Goal: Task Accomplishment & Management: Manage account settings

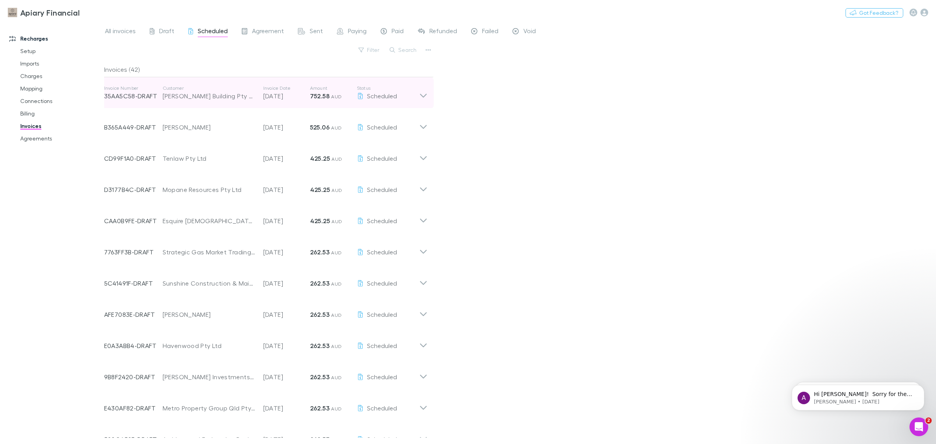
click at [422, 96] on icon at bounding box center [423, 93] width 8 height 16
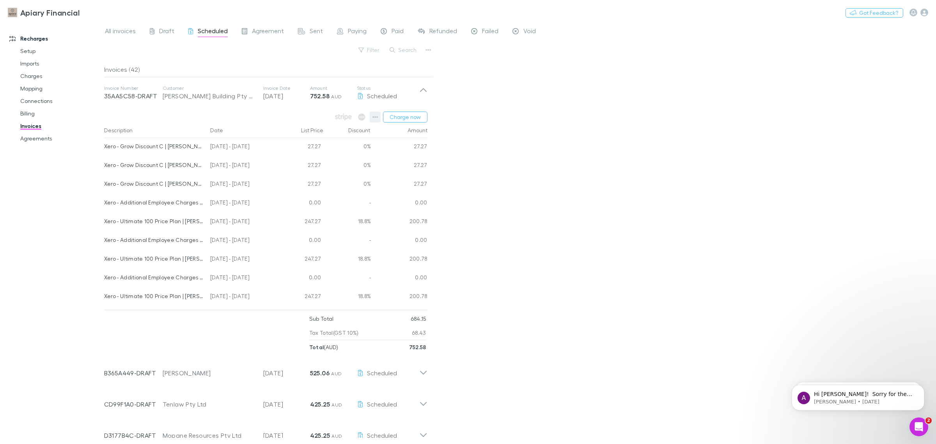
click at [375, 114] on icon "button" at bounding box center [374, 117] width 5 height 6
click at [679, 186] on div at bounding box center [468, 222] width 936 height 444
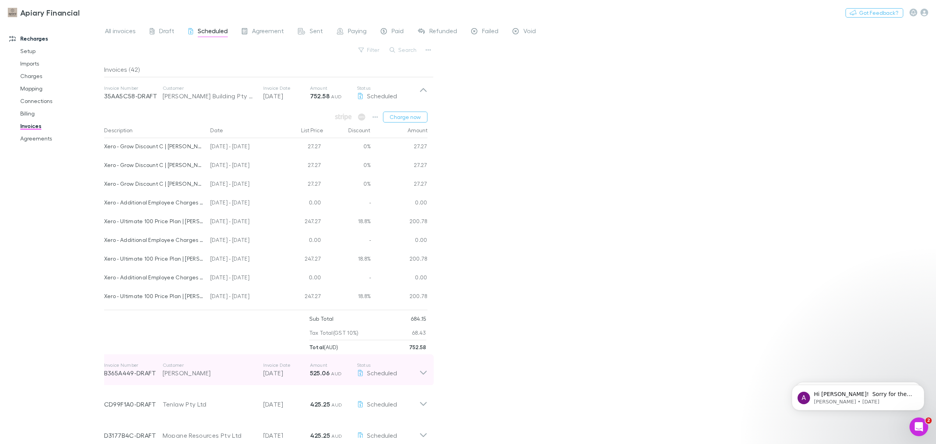
click at [423, 372] on icon at bounding box center [423, 370] width 8 height 16
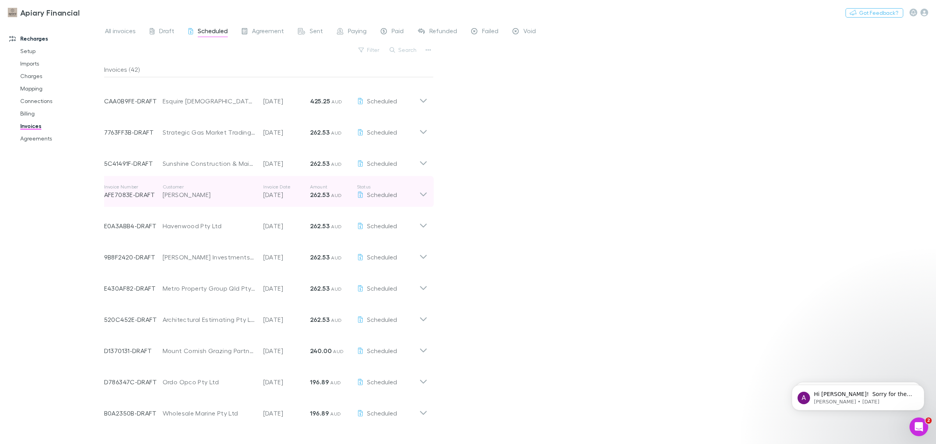
scroll to position [585, 0]
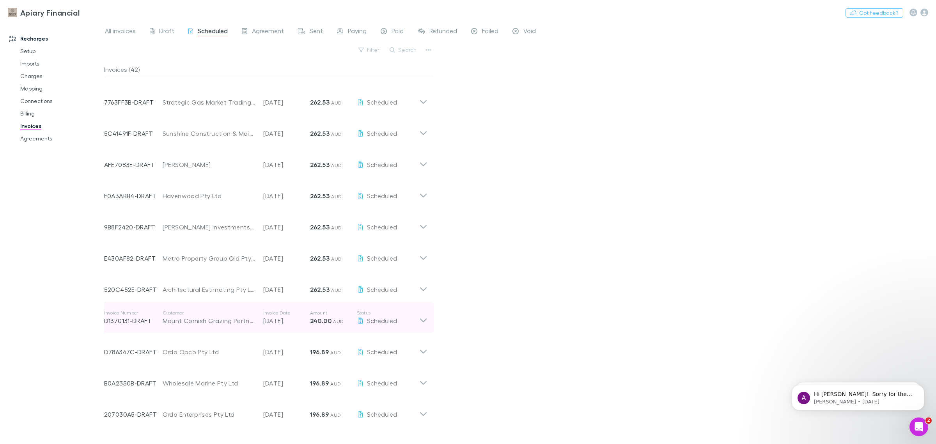
click at [421, 318] on icon at bounding box center [423, 318] width 8 height 16
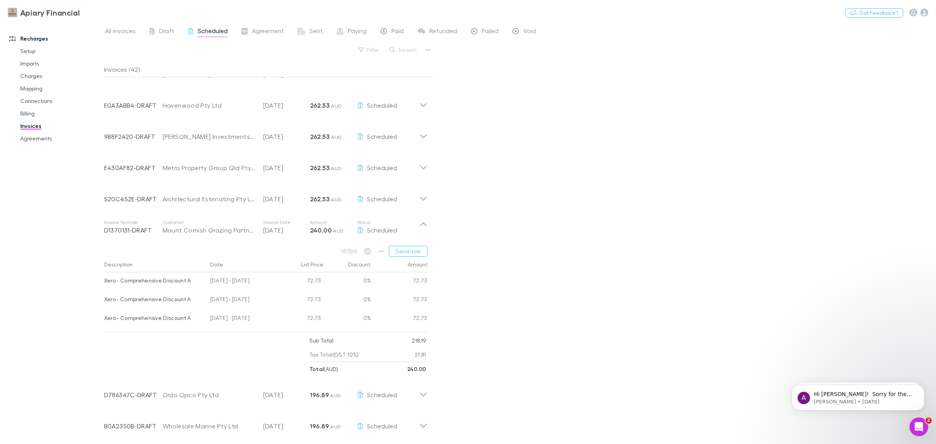
scroll to position [682, 0]
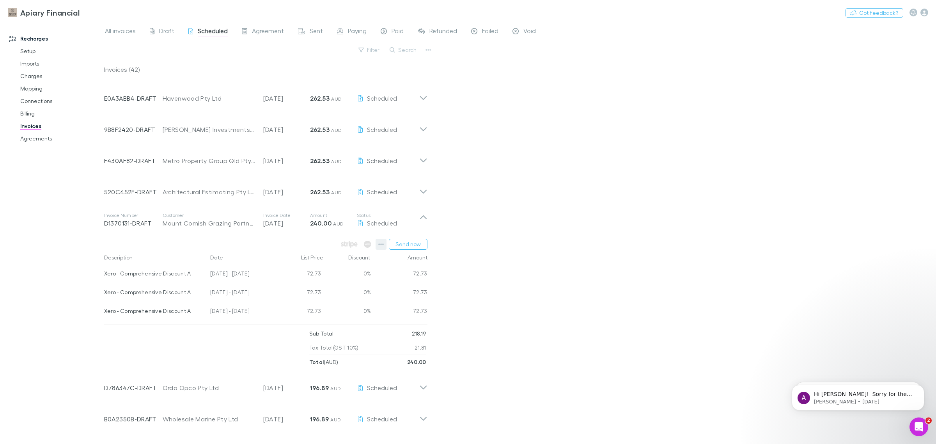
click at [380, 244] on icon "button" at bounding box center [380, 244] width 5 height 6
click at [307, 289] on p "Add charge" at bounding box center [333, 289] width 95 height 9
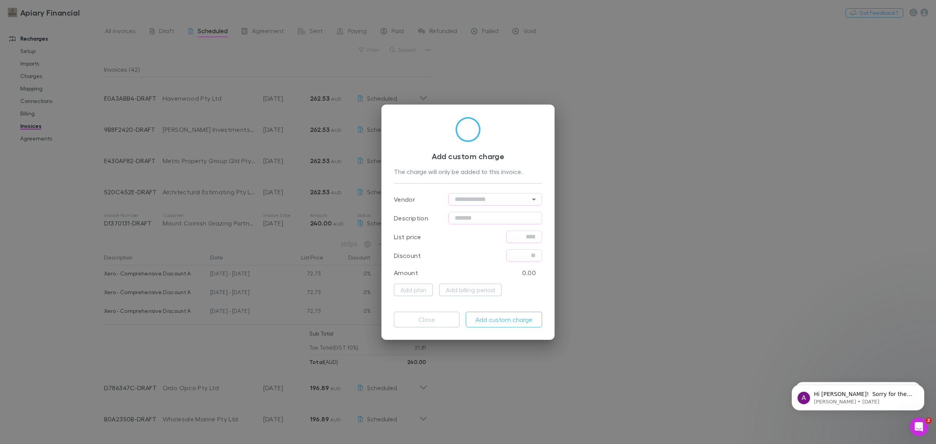
click at [640, 111] on div "Add custom charge The charge will only be added to this invoice. Vendor ​ Descr…" at bounding box center [468, 222] width 936 height 444
click at [430, 87] on div "Add custom charge The charge will only be added to this invoice. Vendor ​ Descr…" at bounding box center [468, 222] width 936 height 444
click at [383, 278] on div "Add custom charge The charge will only be added to this invoice. Vendor ​ Descr…" at bounding box center [467, 221] width 173 height 235
click at [488, 154] on h3 "Add custom charge" at bounding box center [468, 155] width 148 height 9
click at [529, 270] on p "0.00" at bounding box center [529, 272] width 14 height 9
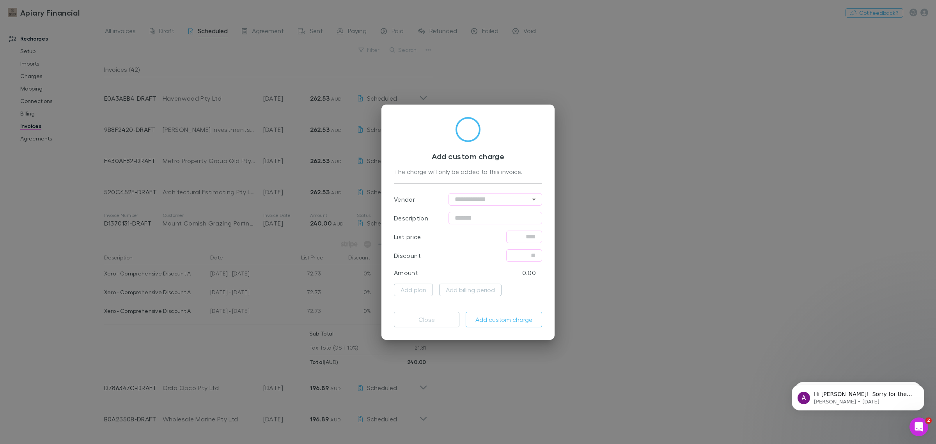
click at [226, 228] on div "Add custom charge The charge will only be added to this invoice. Vendor ​ Descr…" at bounding box center [468, 222] width 936 height 444
click at [514, 318] on button "Add custom charge" at bounding box center [503, 319] width 76 height 16
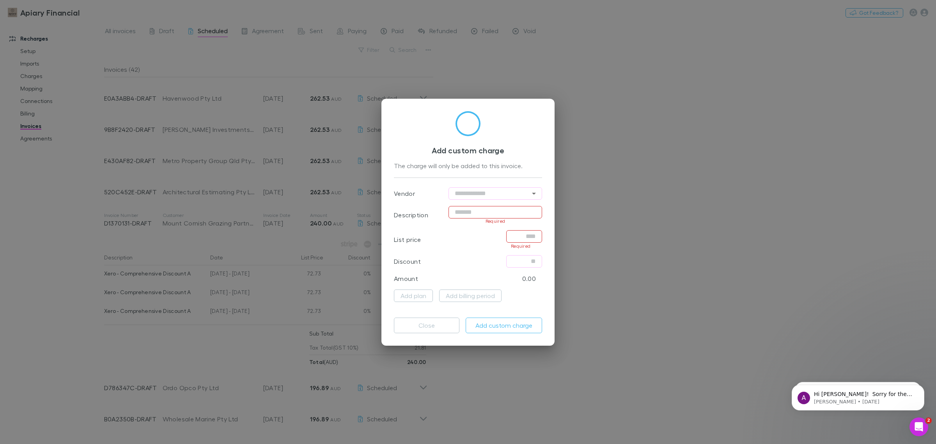
click at [523, 149] on h3 "Add custom charge" at bounding box center [468, 149] width 148 height 9
click at [460, 291] on button "Add billing period" at bounding box center [470, 295] width 62 height 12
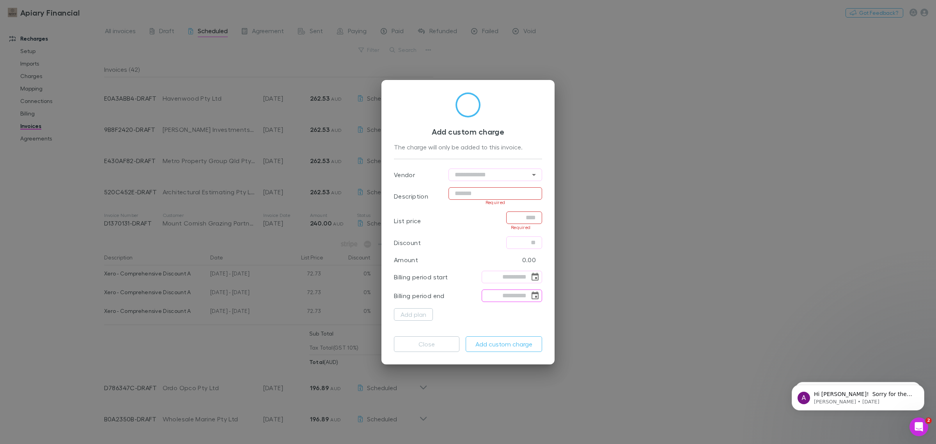
click at [472, 121] on div "Add custom charge The charge will only be added to this invoice." at bounding box center [468, 125] width 148 height 66
click at [595, 277] on div "Add custom charge The charge will only be added to this invoice. Vendor ​ Descr…" at bounding box center [468, 222] width 936 height 444
drag, startPoint x: 400, startPoint y: 281, endPoint x: 409, endPoint y: 281, distance: 8.6
click at [399, 281] on p "Billing period start" at bounding box center [421, 276] width 54 height 9
click at [420, 281] on div "Billing period start ​" at bounding box center [468, 276] width 148 height 19
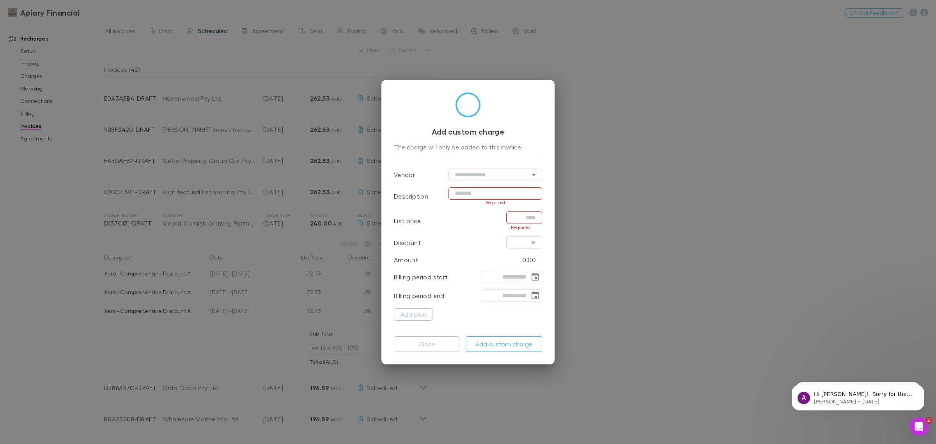
click at [425, 281] on p "Billing period start" at bounding box center [421, 276] width 54 height 9
click at [435, 264] on div "Amount 0.00" at bounding box center [468, 260] width 148 height 16
click at [429, 240] on div "Discount ​" at bounding box center [468, 242] width 148 height 19
click at [425, 159] on div "Vendor ​ Description ​ Required List price ​ Required Discount ​ Amount 0.00 Bi…" at bounding box center [468, 244] width 148 height 171
click at [453, 145] on div "The charge will only be added to this invoice." at bounding box center [468, 147] width 148 height 10
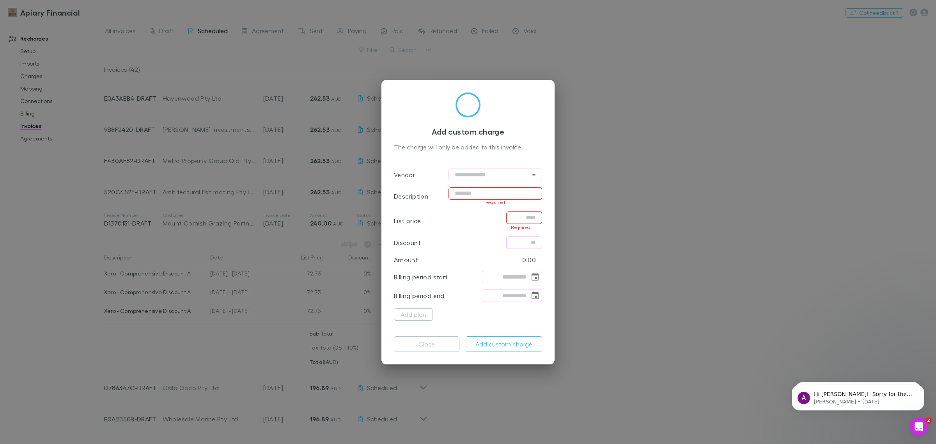
click at [501, 127] on h3 "Add custom charge" at bounding box center [468, 131] width 148 height 9
click at [533, 175] on icon "Open" at bounding box center [534, 175] width 4 height 2
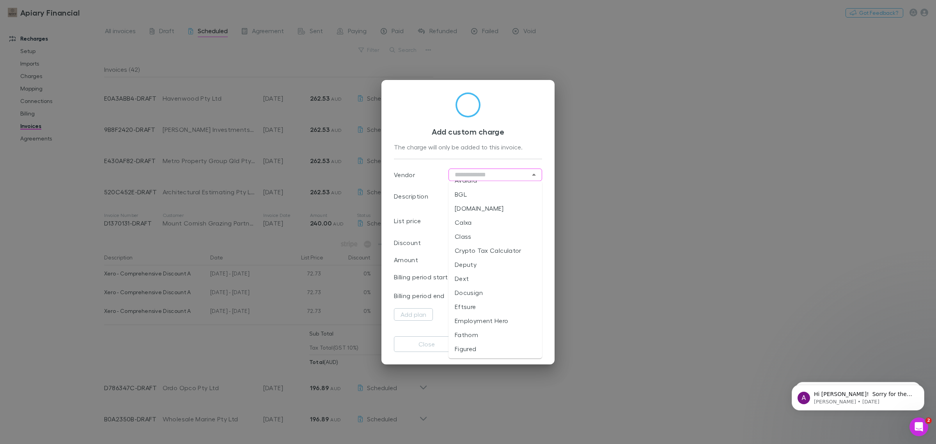
scroll to position [0, 0]
click at [470, 189] on li "No vendor" at bounding box center [495, 191] width 94 height 14
type input "*********"
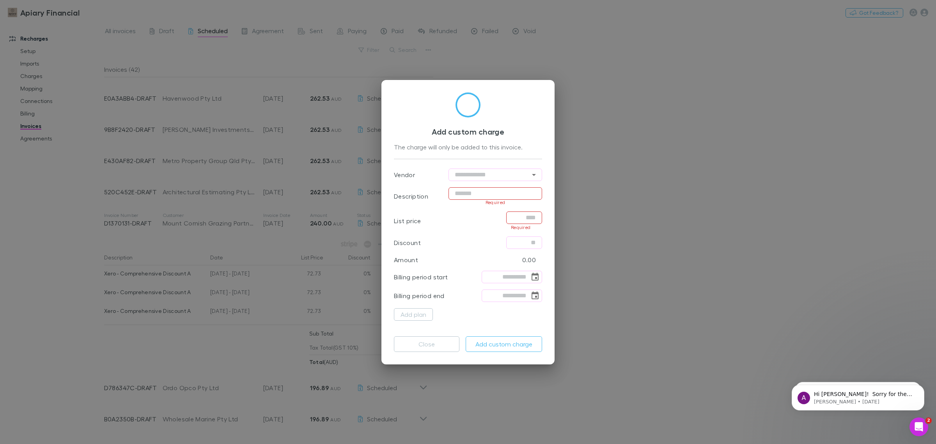
click at [648, 158] on div "Add custom charge The charge will only be added to this invoice. Vendor ​ Descr…" at bounding box center [468, 222] width 936 height 444
click at [416, 342] on button "Close" at bounding box center [426, 344] width 65 height 16
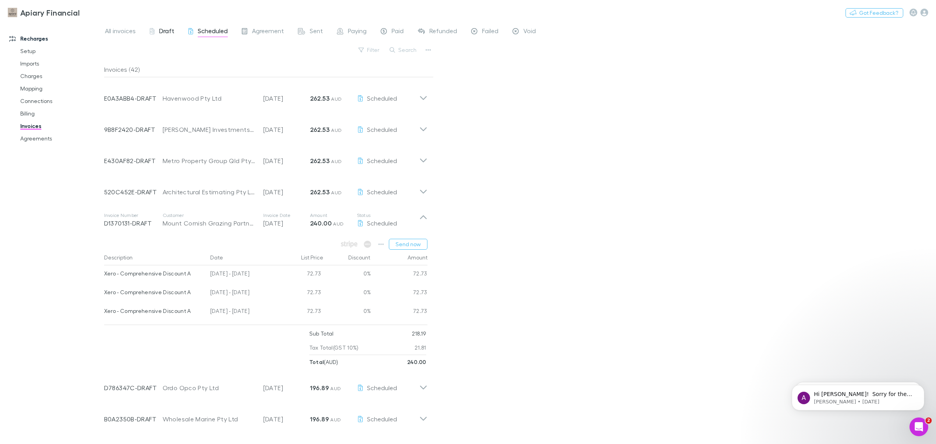
click at [160, 33] on span "Draft" at bounding box center [166, 32] width 15 height 10
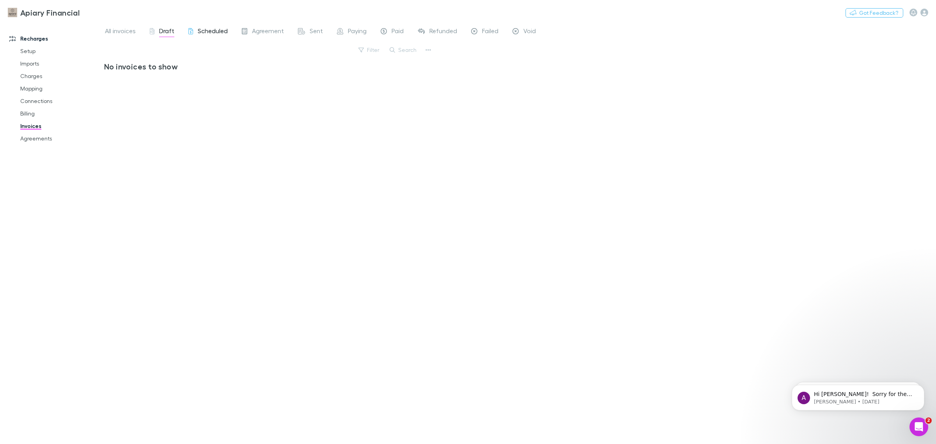
click at [218, 30] on span "Scheduled" at bounding box center [213, 32] width 30 height 10
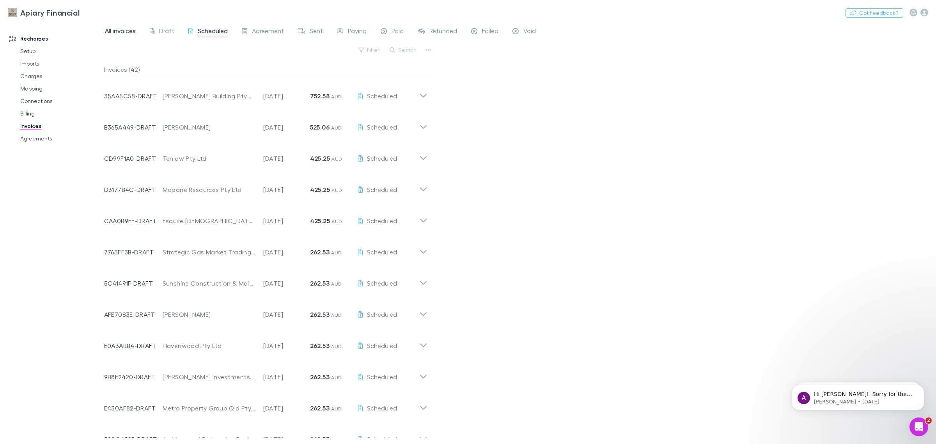
click at [127, 32] on span "All invoices" at bounding box center [120, 32] width 31 height 10
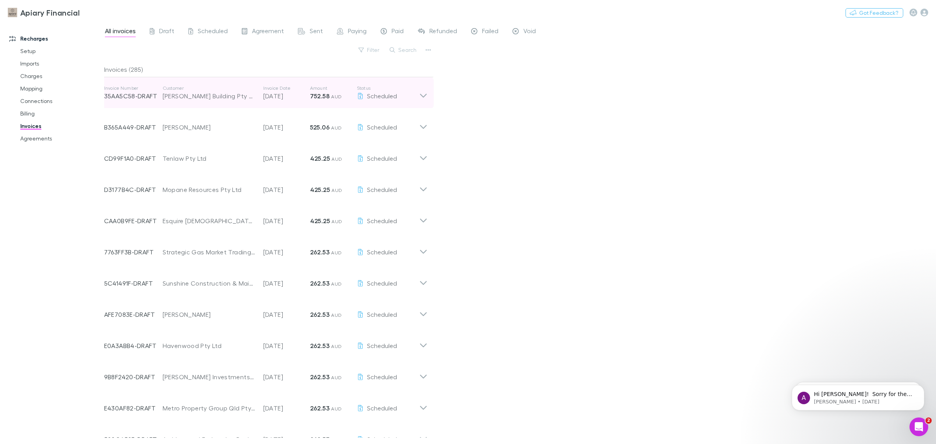
click at [217, 94] on div "[PERSON_NAME] Building Pty Ltd" at bounding box center [209, 95] width 93 height 9
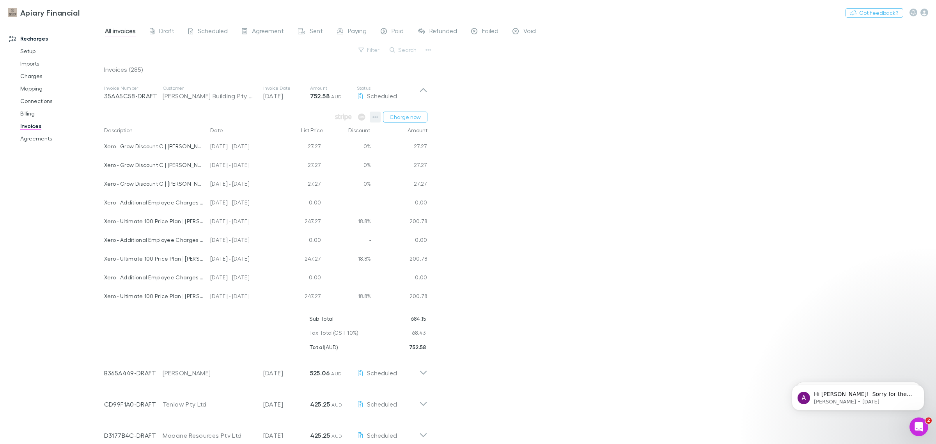
click at [375, 117] on icon "button" at bounding box center [374, 117] width 5 height 2
click at [299, 195] on p "View charges" at bounding box center [327, 198] width 95 height 9
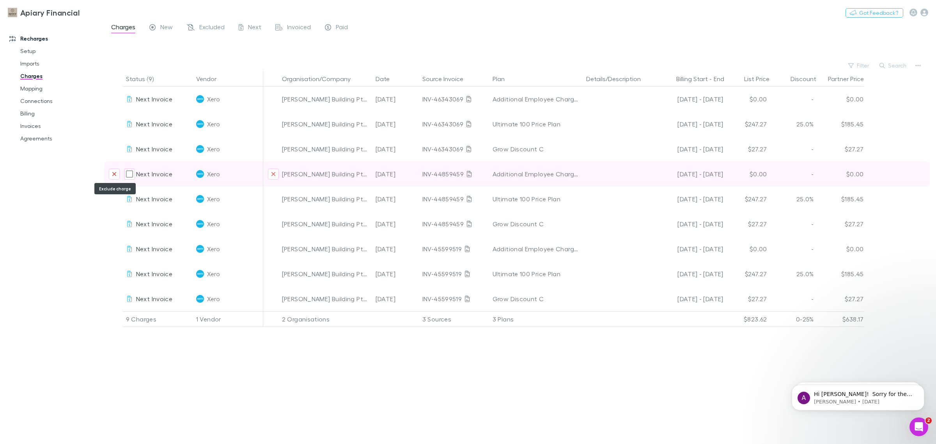
click at [115, 173] on icon "Exclude charge" at bounding box center [114, 174] width 4 height 4
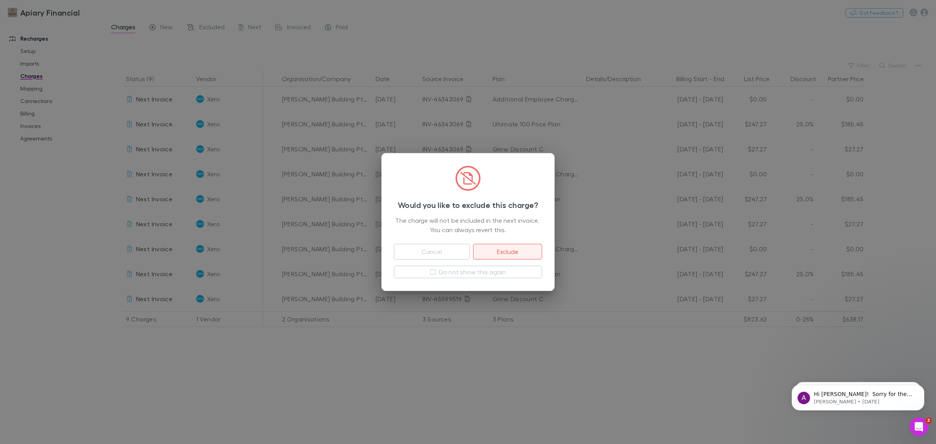
click at [511, 252] on button "Exclude" at bounding box center [507, 252] width 69 height 16
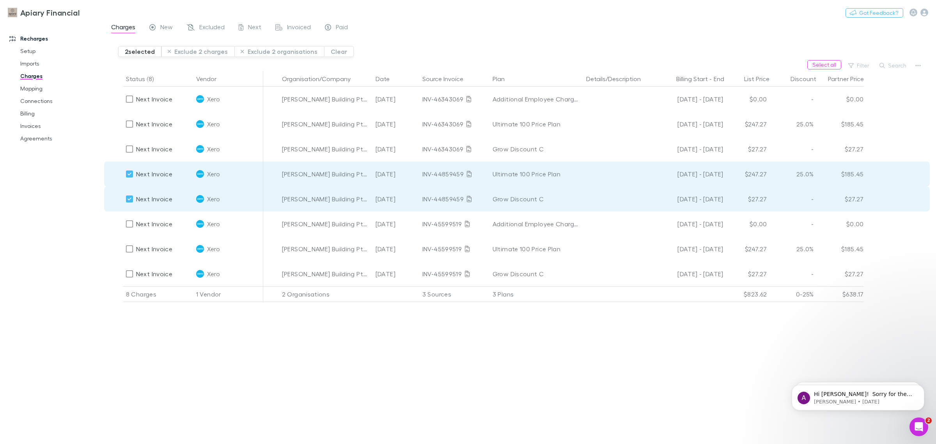
drag, startPoint x: 599, startPoint y: 177, endPoint x: 108, endPoint y: 178, distance: 491.6
click at [108, 178] on div at bounding box center [113, 173] width 19 height 25
click at [277, 51] on button "Exclude 2 organisations" at bounding box center [279, 51] width 90 height 11
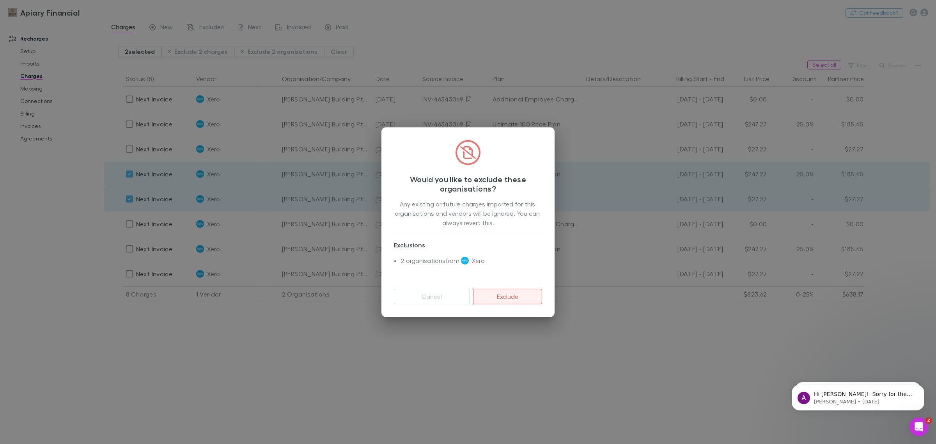
click at [519, 295] on button "Exclude" at bounding box center [507, 296] width 69 height 16
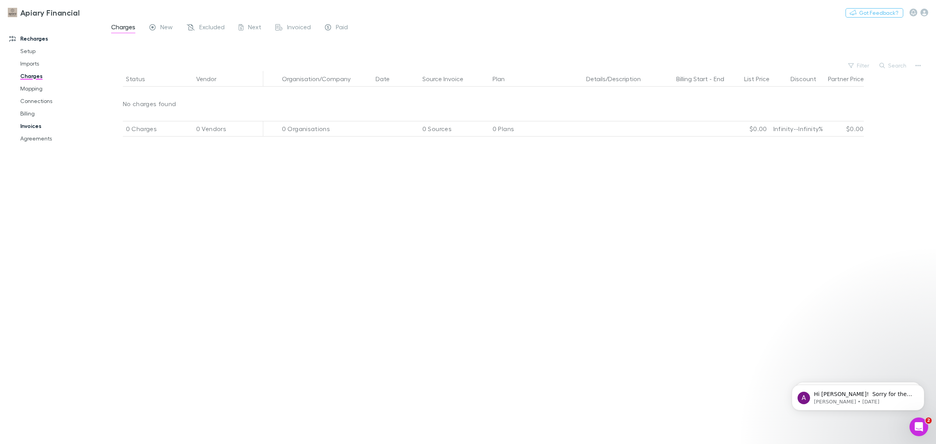
click at [35, 127] on link "Invoices" at bounding box center [60, 126] width 97 height 12
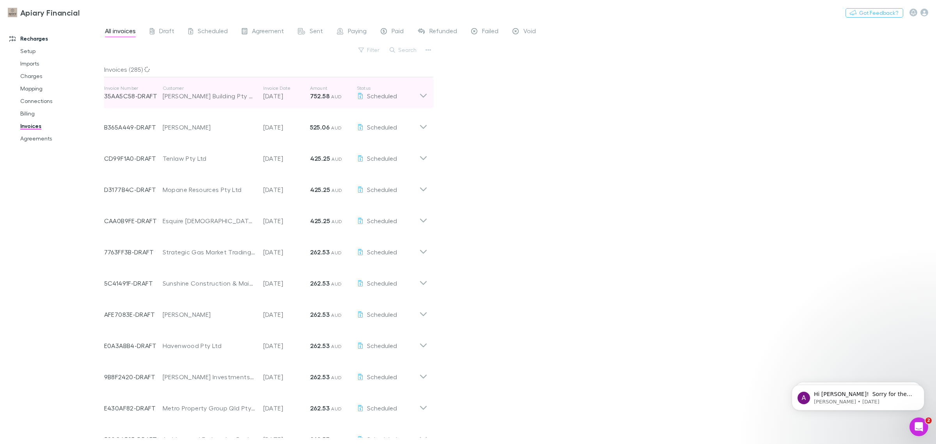
click at [218, 97] on div "[PERSON_NAME] Building Pty Ltd" at bounding box center [209, 95] width 93 height 9
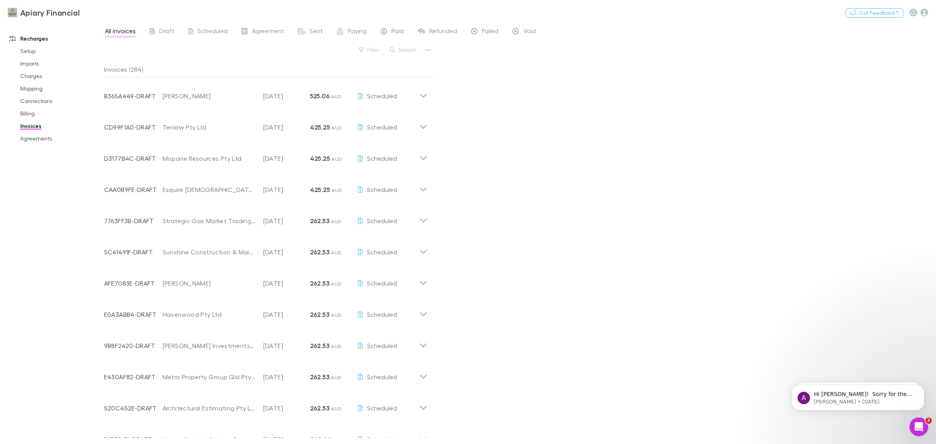
click at [32, 112] on link "Billing" at bounding box center [60, 113] width 97 height 12
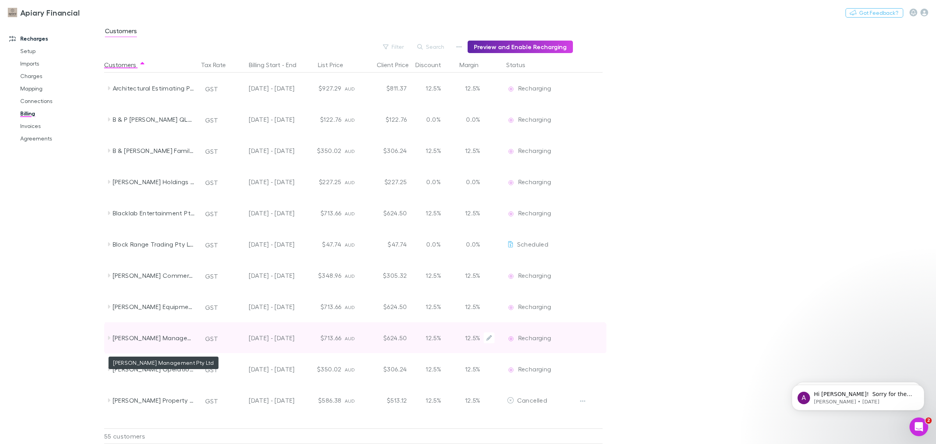
click at [171, 337] on div "[PERSON_NAME] Management Pty Ltd" at bounding box center [154, 337] width 83 height 31
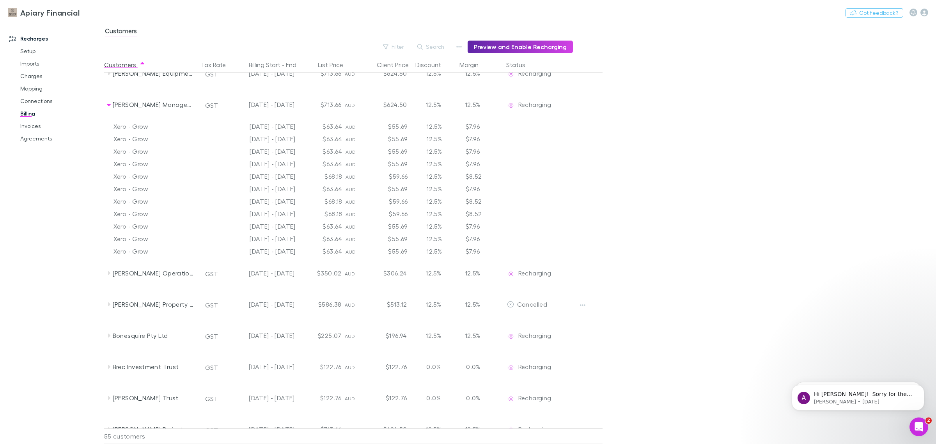
scroll to position [244, 0]
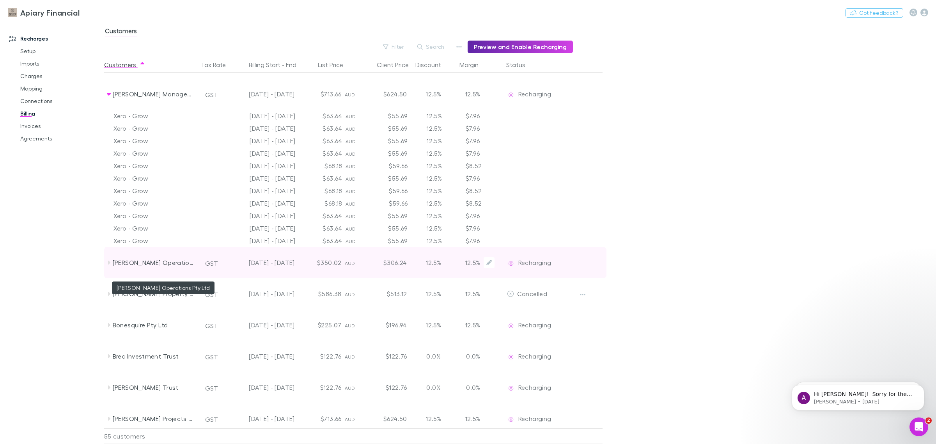
click at [149, 264] on div "[PERSON_NAME] Operations Pty Ltd" at bounding box center [154, 262] width 83 height 31
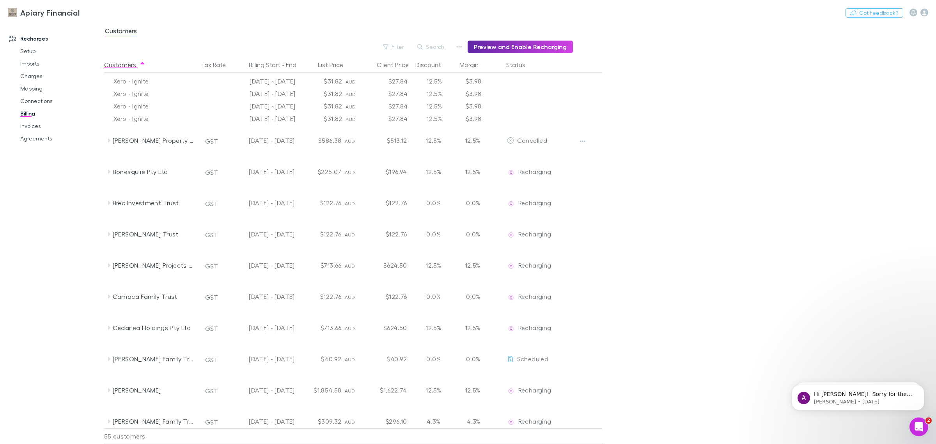
scroll to position [536, 0]
click at [640, 218] on div "Customers Tax Rate Billing Start - End List Price Client Price Discount Margin …" at bounding box center [372, 250] width 536 height 387
click at [121, 32] on span "Customers" at bounding box center [121, 32] width 32 height 10
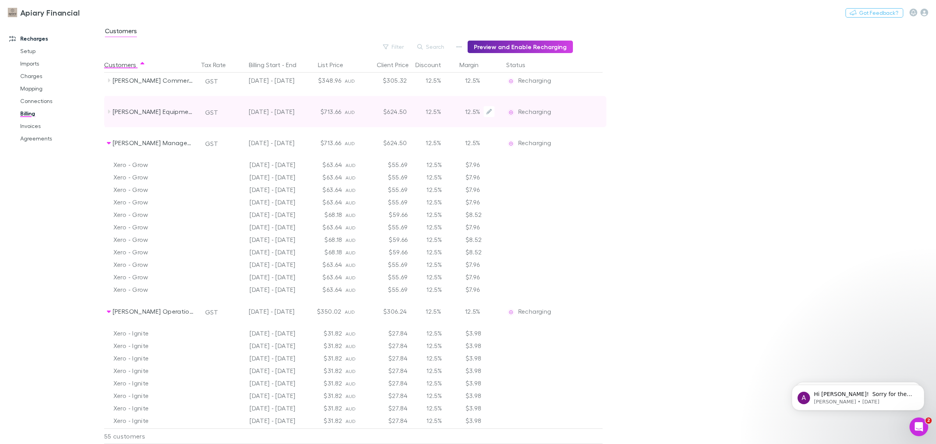
scroll to position [0, 0]
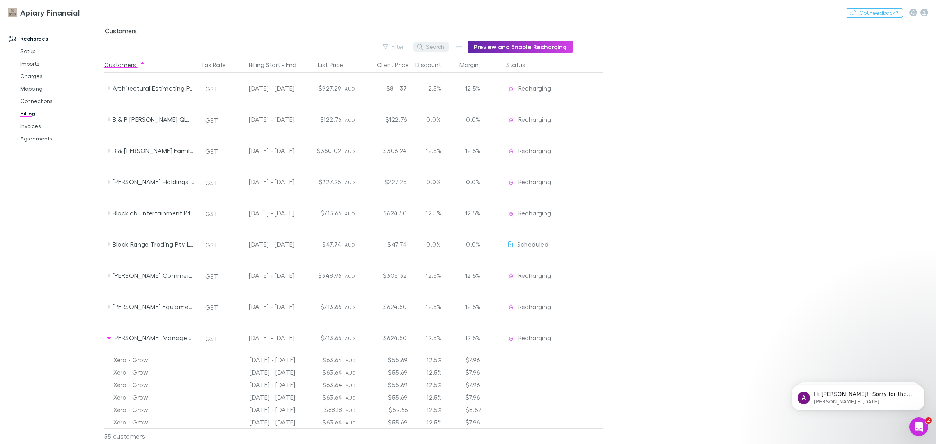
click at [441, 50] on button "Search" at bounding box center [430, 46] width 35 height 9
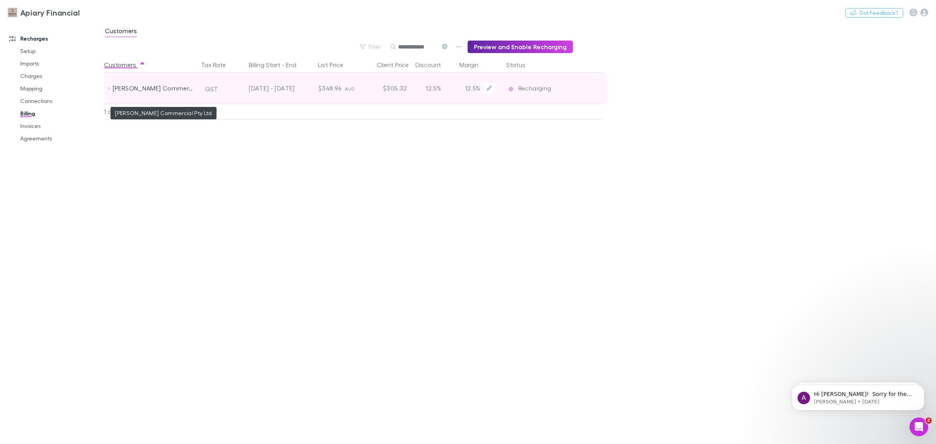
type input "**********"
click at [172, 90] on div "[PERSON_NAME] Commercial Pty Ltd" at bounding box center [154, 88] width 83 height 31
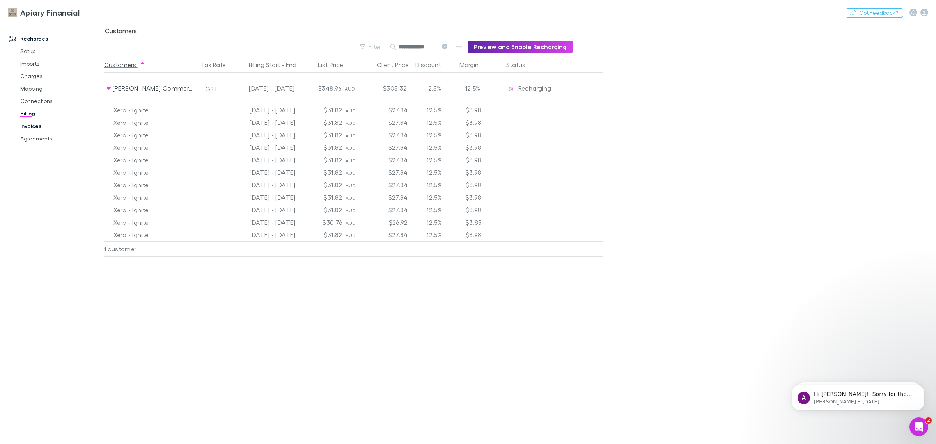
click at [34, 123] on link "Invoices" at bounding box center [60, 126] width 97 height 12
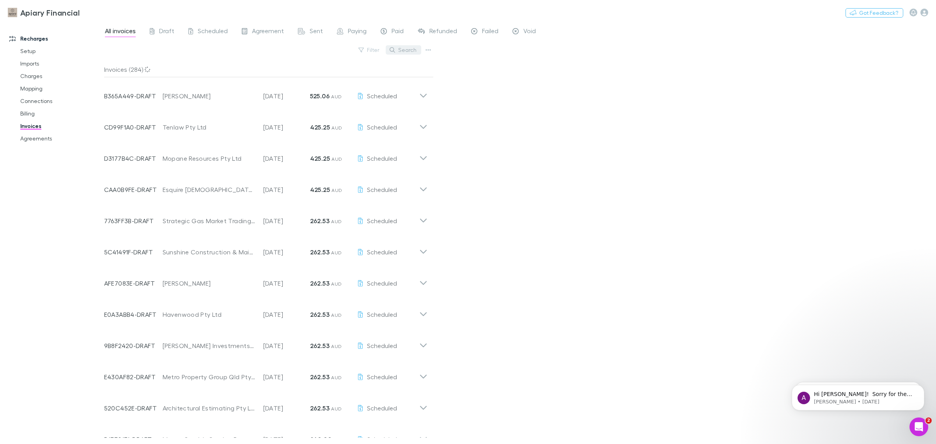
click at [407, 50] on button "Search" at bounding box center [403, 49] width 35 height 9
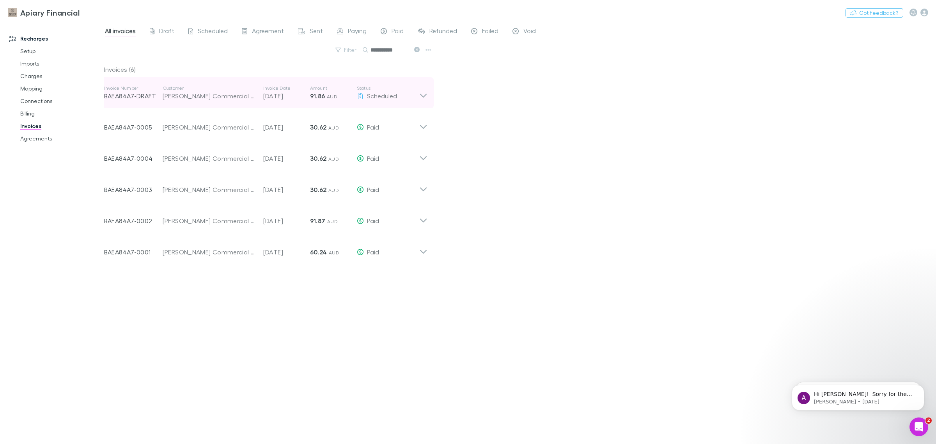
type input "**********"
click at [421, 96] on icon at bounding box center [423, 96] width 7 height 4
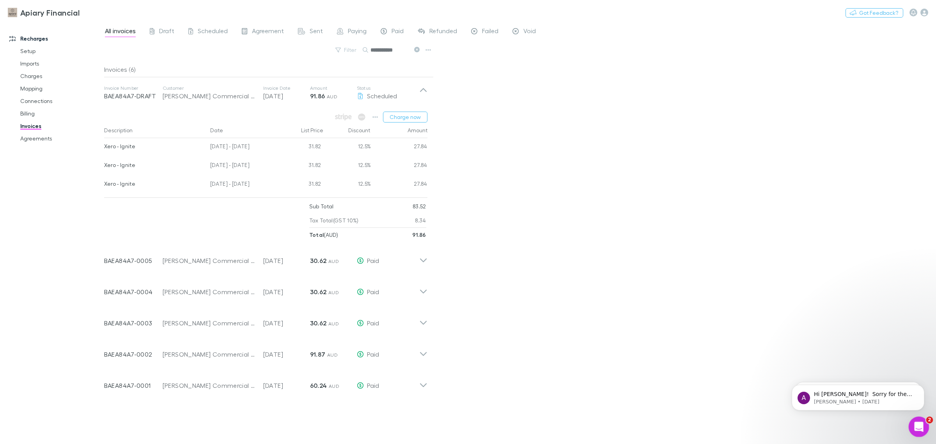
click at [917, 426] on icon "Open Intercom Messenger" at bounding box center [917, 425] width 5 height 6
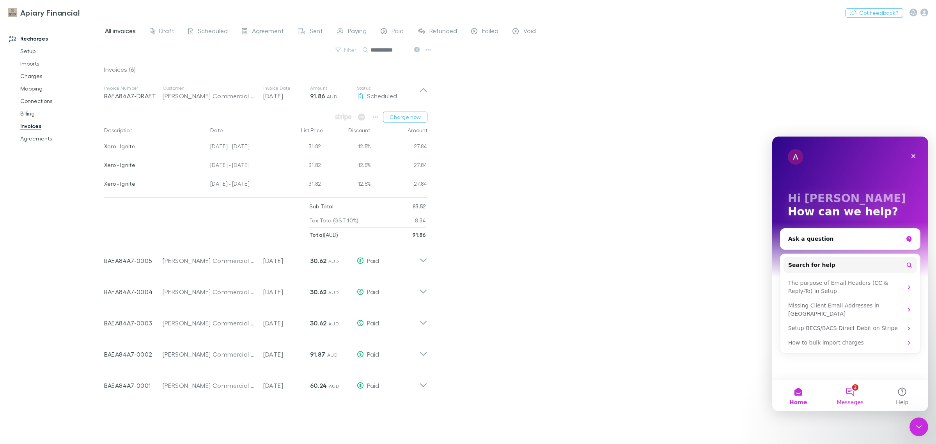
click at [855, 387] on button "2 Messages" at bounding box center [850, 395] width 52 height 31
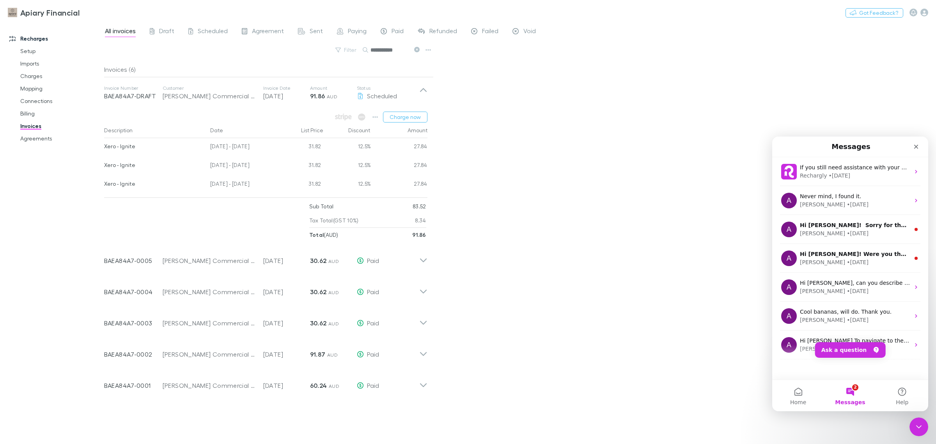
click at [850, 390] on button "2 Messages" at bounding box center [850, 395] width 52 height 31
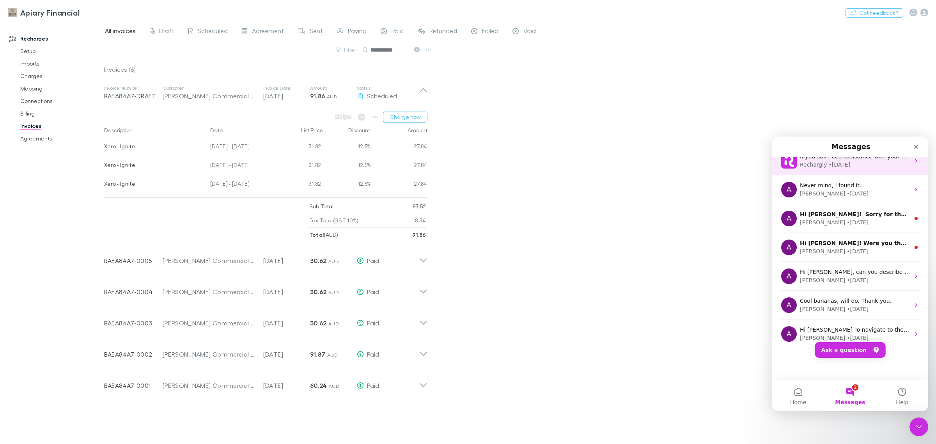
click at [811, 164] on div "Rechargly" at bounding box center [813, 165] width 27 height 8
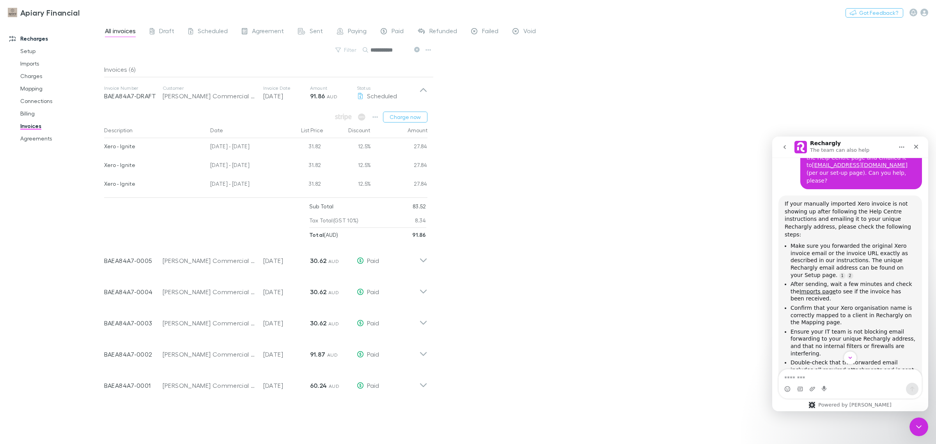
scroll to position [215, 0]
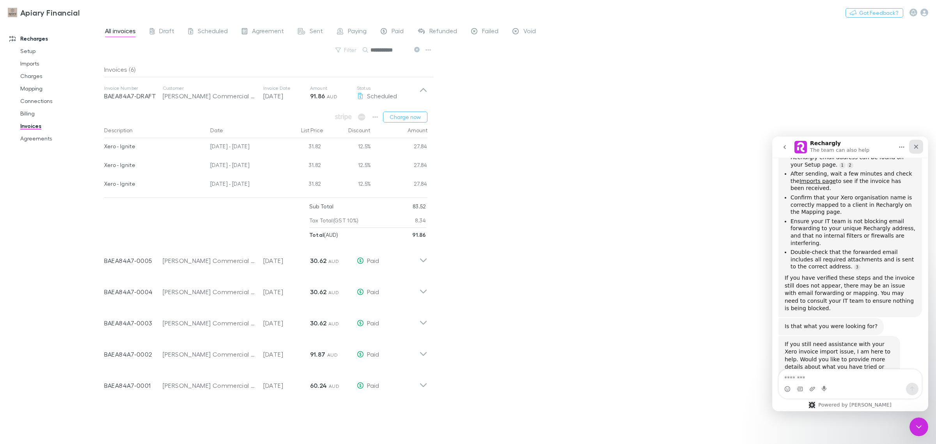
click at [918, 146] on icon "Close" at bounding box center [916, 146] width 6 height 6
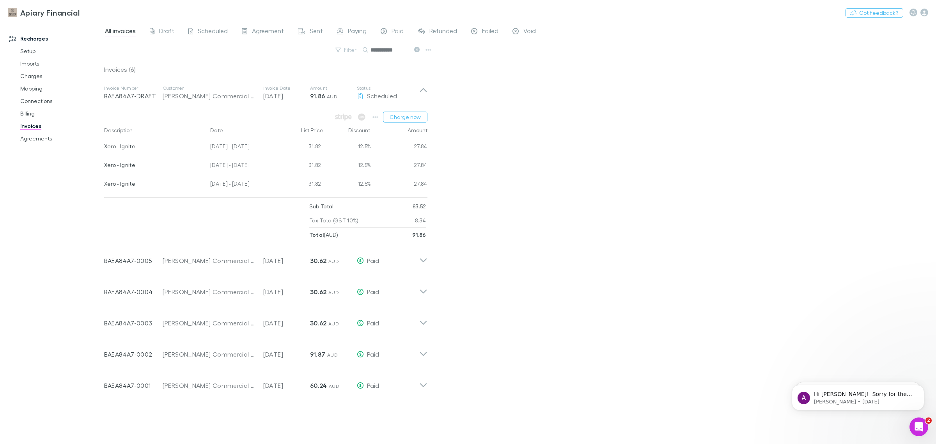
scroll to position [0, 0]
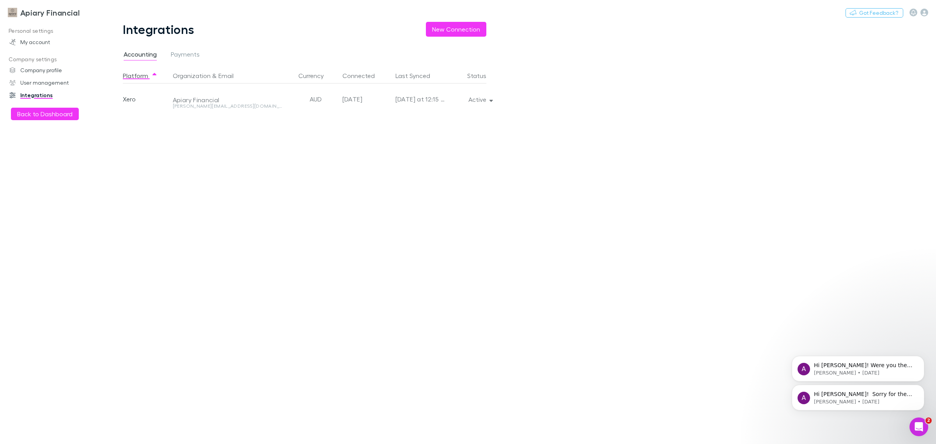
drag, startPoint x: 878, startPoint y: 392, endPoint x: 925, endPoint y: 386, distance: 47.6
click at [925, 386] on button "Dismiss notification" at bounding box center [922, 387] width 8 height 8
click at [920, 386] on icon "Dismiss notification" at bounding box center [922, 386] width 4 height 4
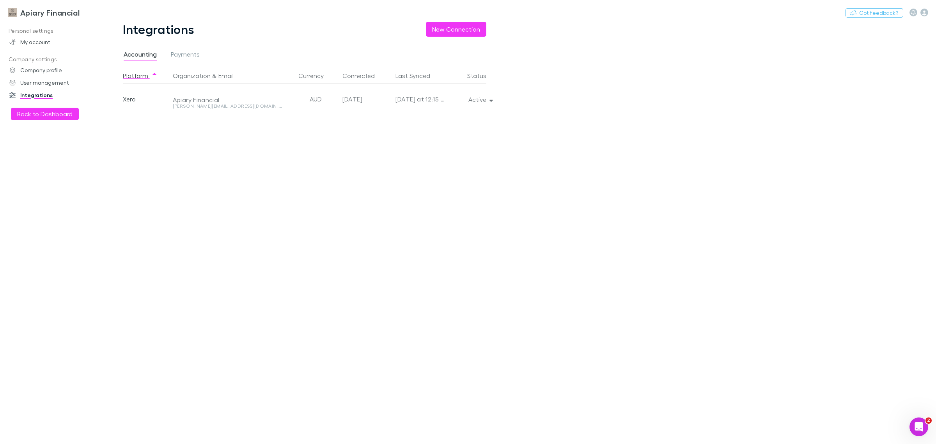
click at [76, 191] on div "Personal settings My account Company settings Company profile User management I…" at bounding box center [55, 232] width 111 height 414
click at [186, 336] on div "Platform Organization & Email Currency Connected Last Synced Status Xero Apiary…" at bounding box center [311, 256] width 376 height 376
drag, startPoint x: 770, startPoint y: 127, endPoint x: 765, endPoint y: 10, distance: 117.5
click at [771, 121] on main "Integrations New Connection Accounting Payments Platform Organization & Email C…" at bounding box center [520, 233] width 832 height 422
